Goal: Task Accomplishment & Management: Manage account settings

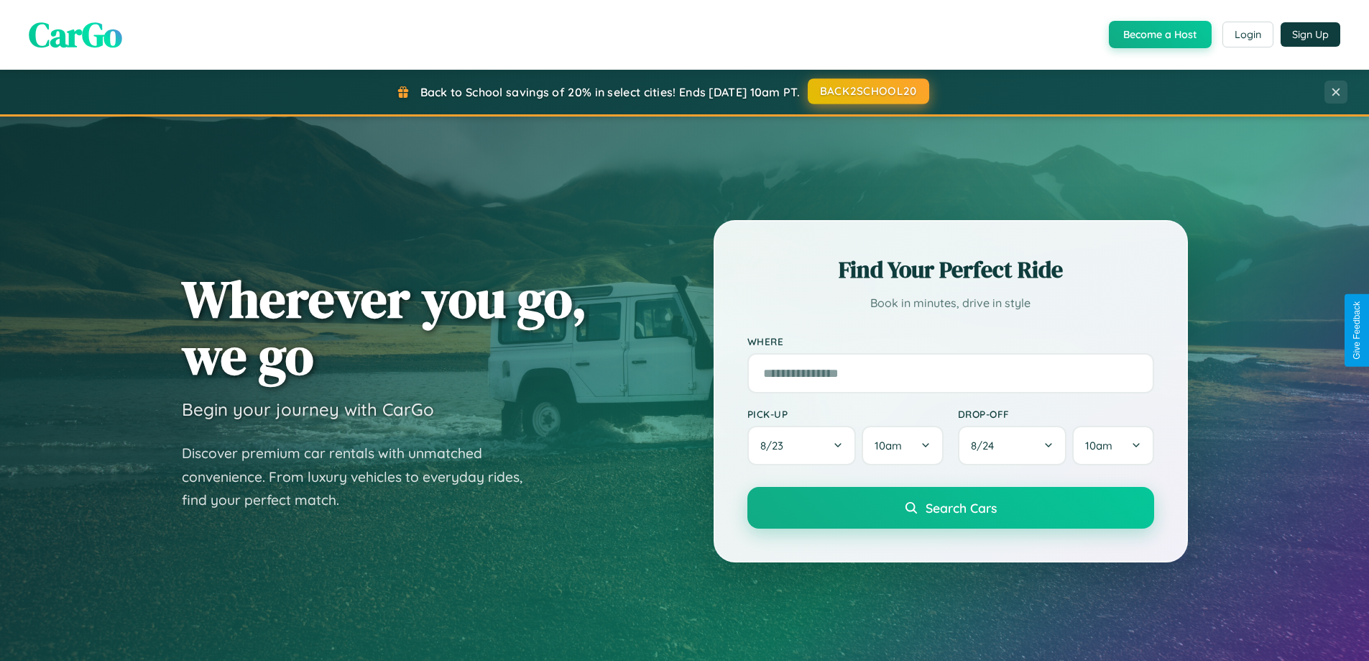
click at [868, 91] on button "BACK2SCHOOL20" at bounding box center [868, 91] width 121 height 26
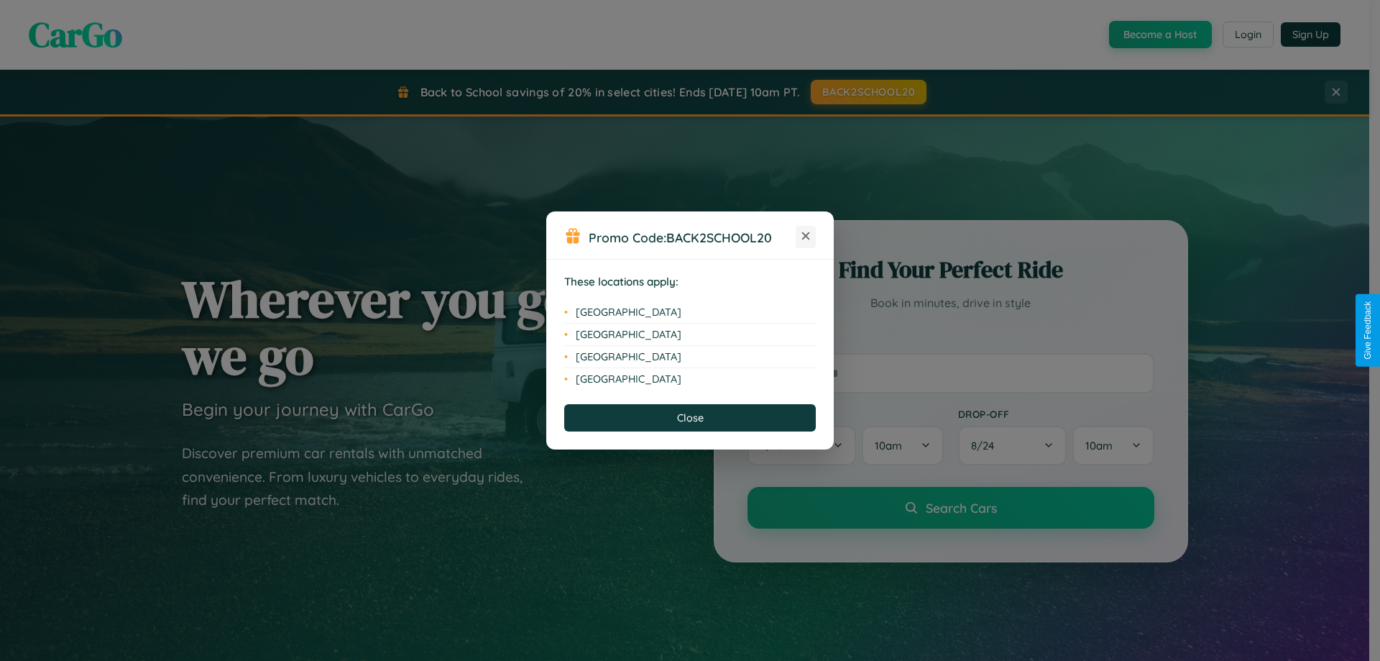
click at [806, 236] on icon at bounding box center [806, 236] width 8 height 8
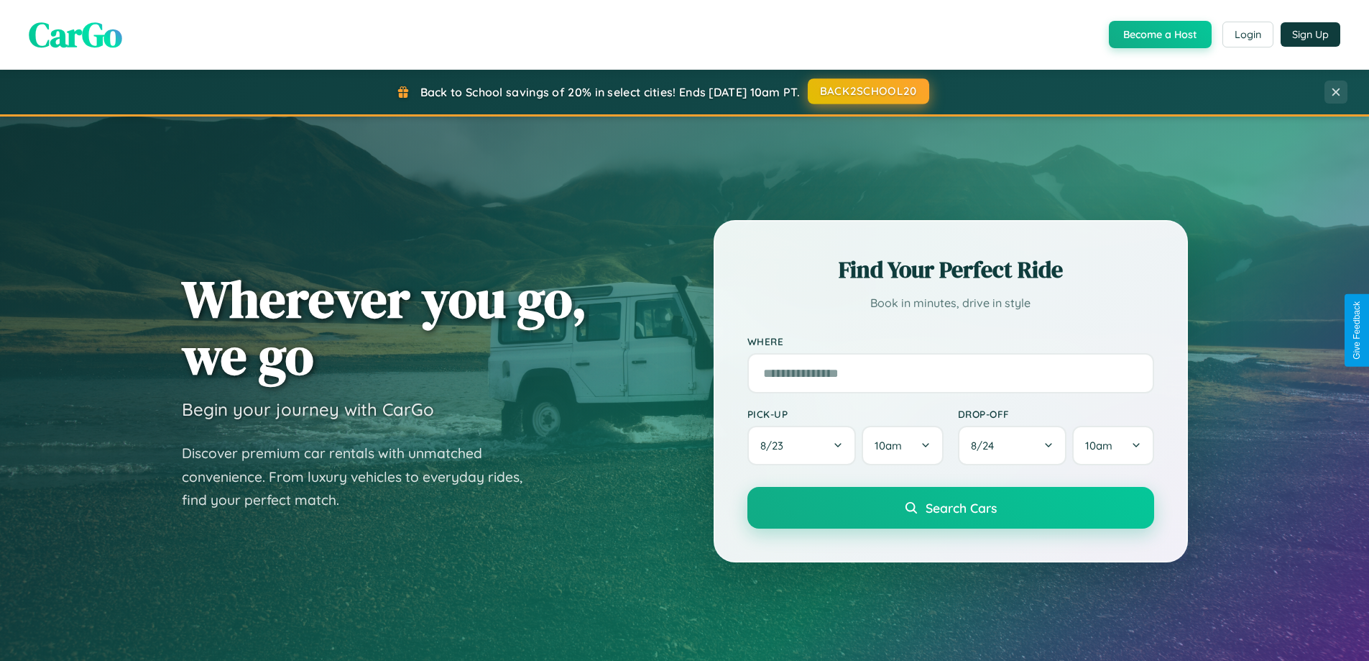
click at [868, 91] on button "BACK2SCHOOL20" at bounding box center [868, 91] width 121 height 26
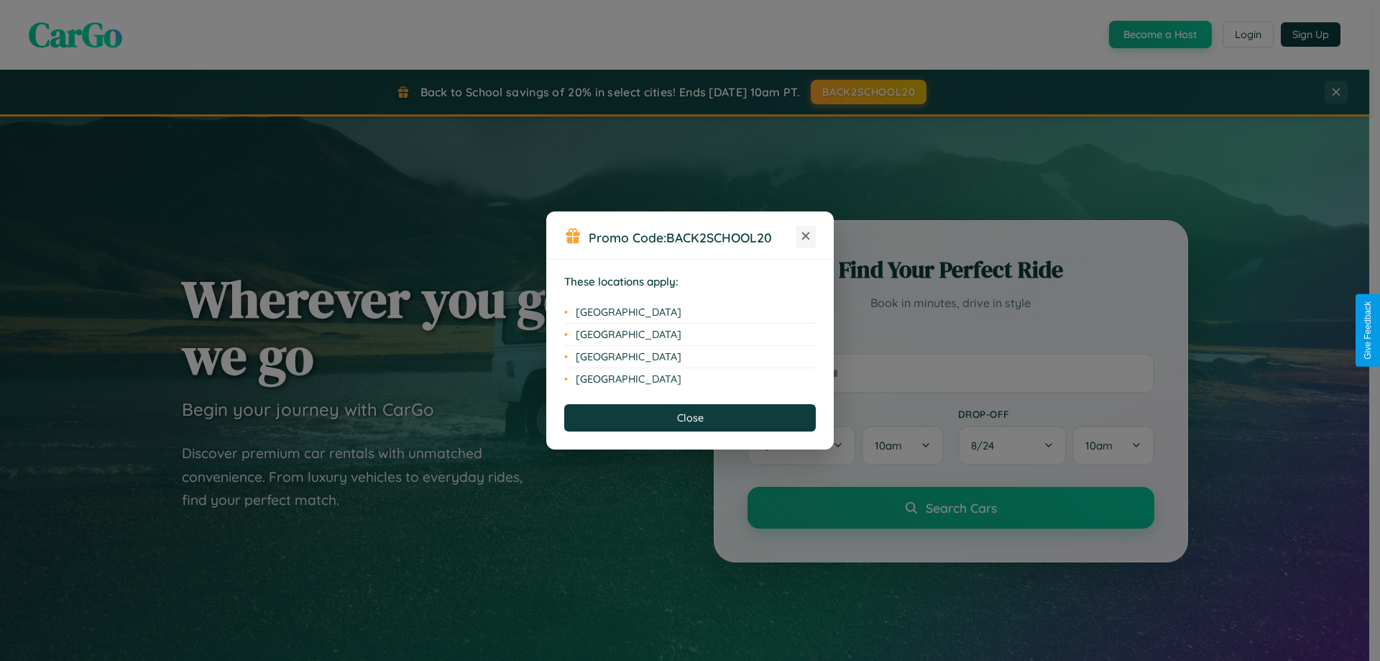
click at [806, 236] on icon at bounding box center [806, 236] width 8 height 8
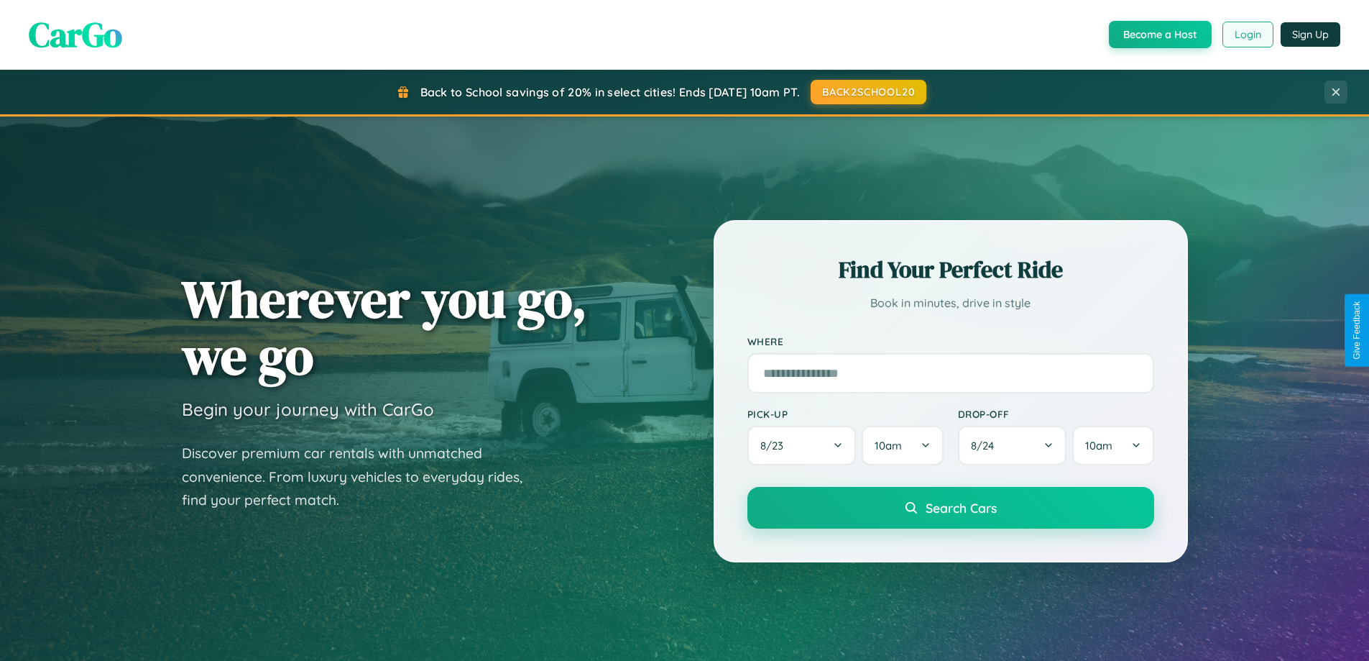
click at [1247, 35] on button "Login" at bounding box center [1248, 35] width 51 height 26
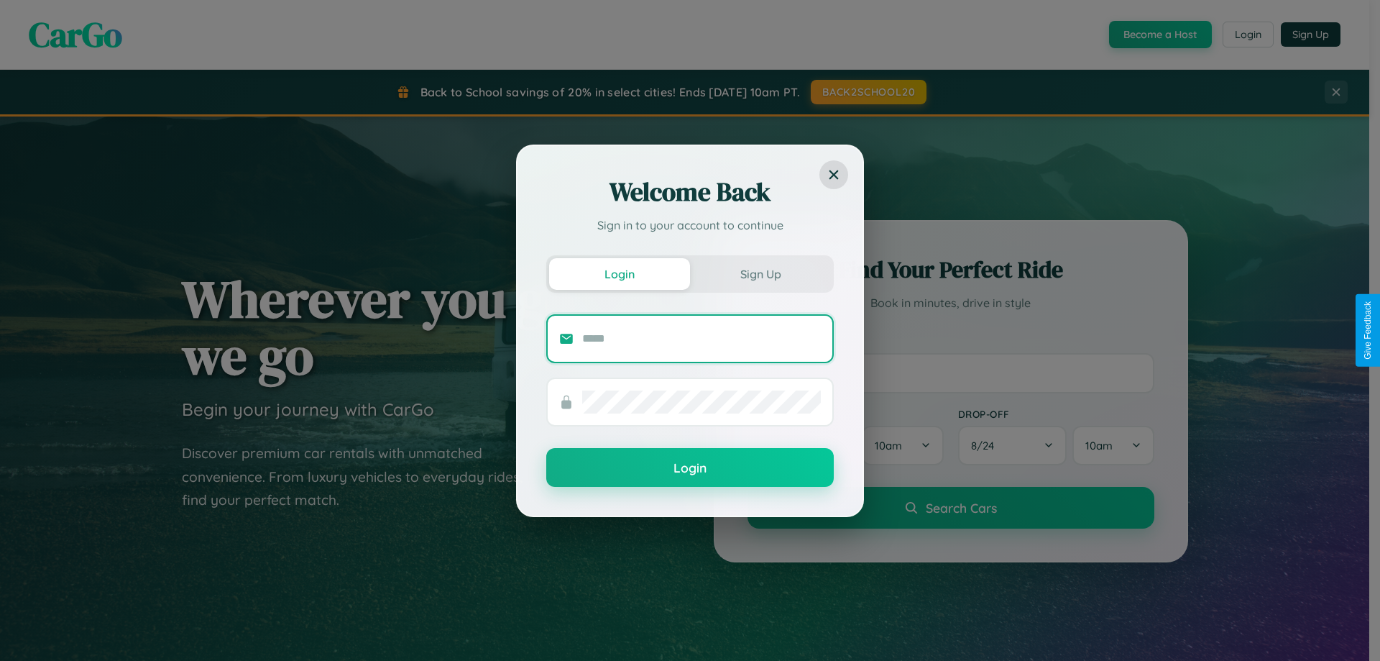
click at [702, 338] on input "text" at bounding box center [701, 338] width 239 height 23
type input "**********"
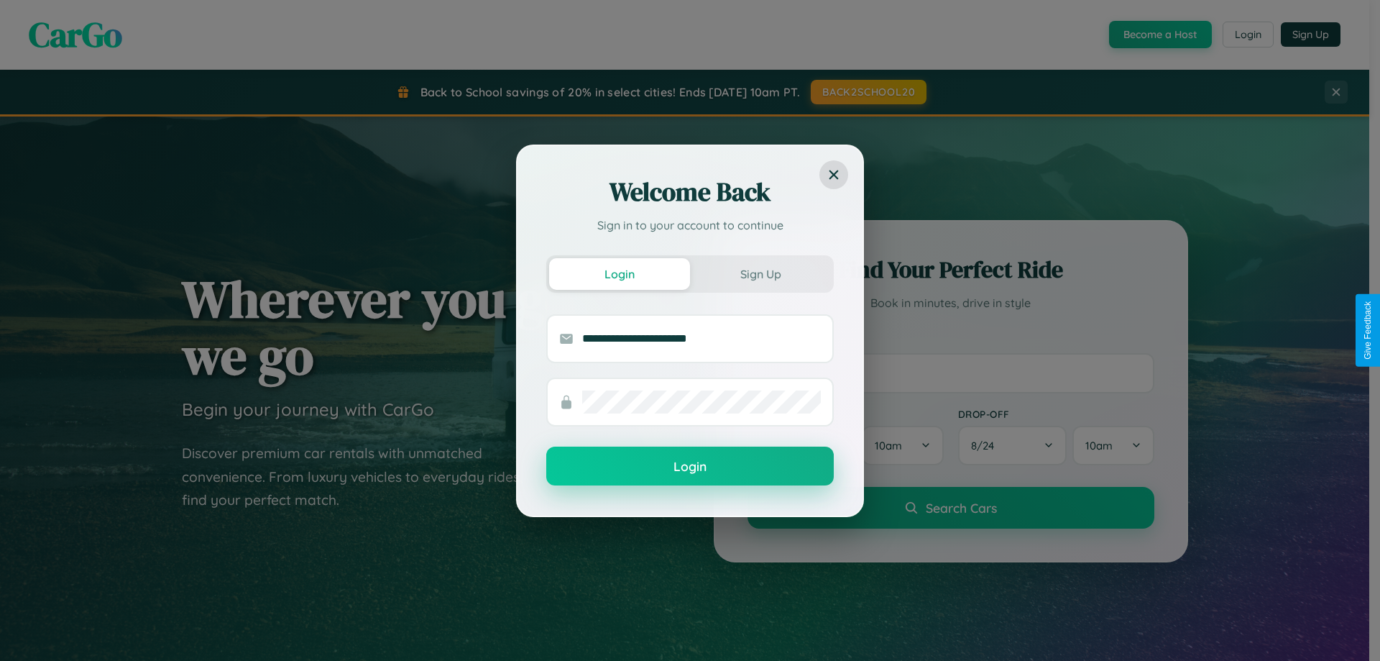
click at [690, 467] on button "Login" at bounding box center [690, 465] width 288 height 39
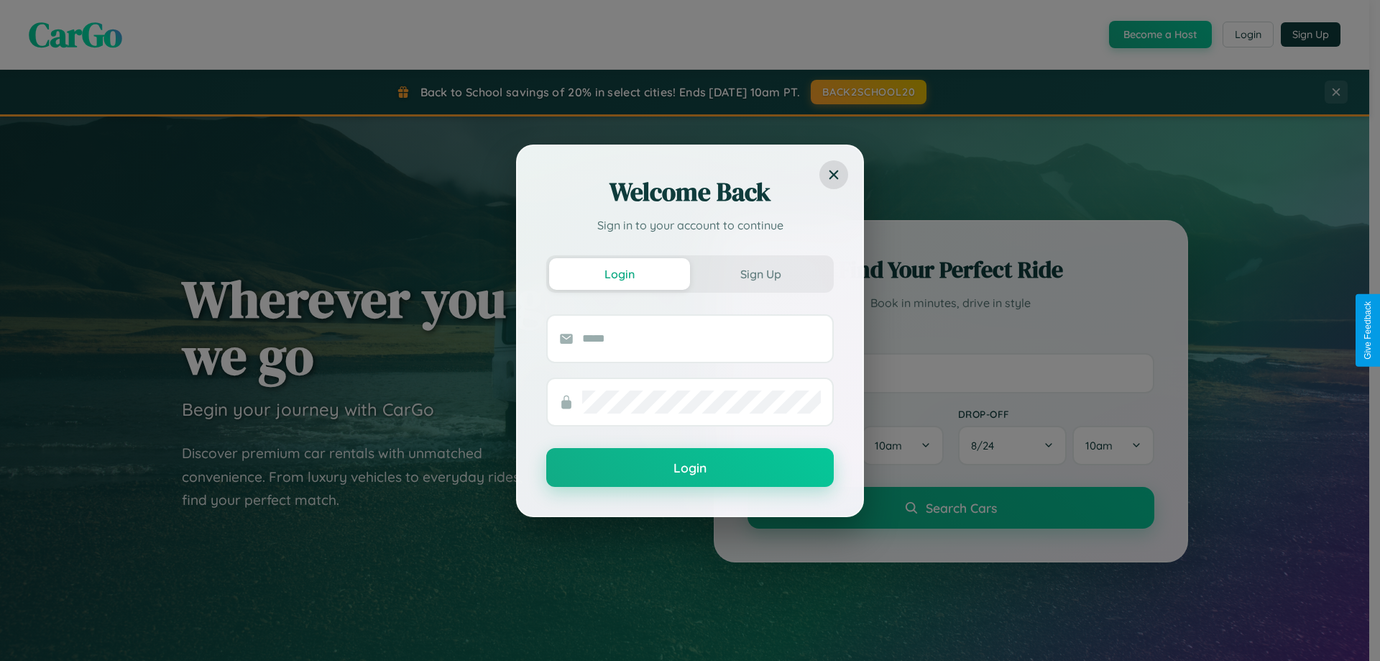
scroll to position [42, 0]
